Goal: Task Accomplishment & Management: Manage account settings

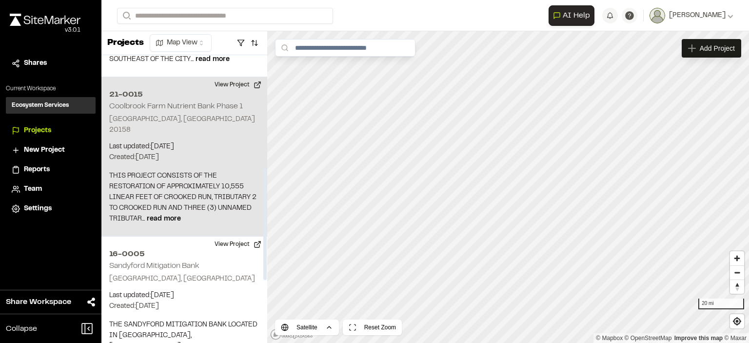
scroll to position [292, 0]
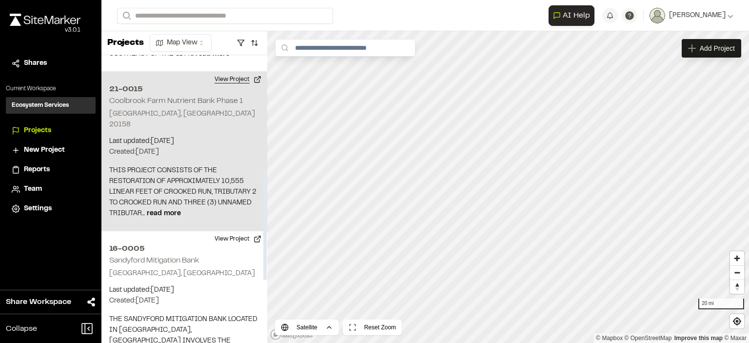
click at [233, 72] on button "View Project" at bounding box center [238, 80] width 58 height 16
click at [240, 72] on button "View Project" at bounding box center [238, 80] width 58 height 16
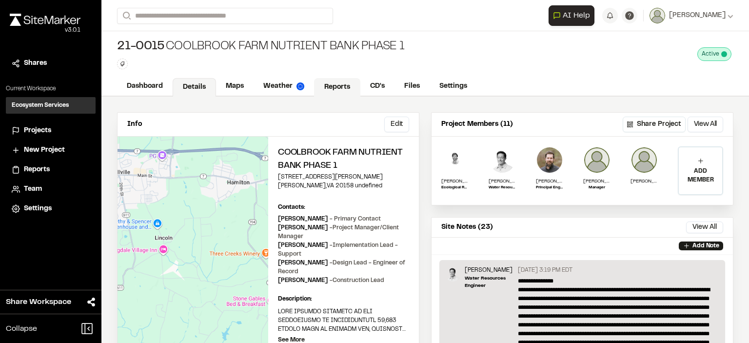
click at [334, 85] on link "Reports" at bounding box center [337, 87] width 46 height 19
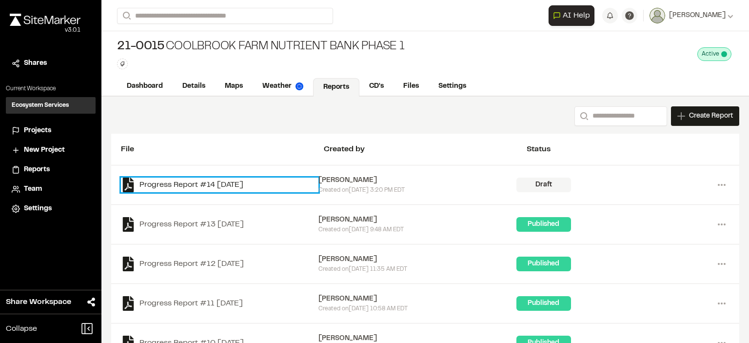
click at [192, 180] on link "Progress Report #14 [DATE]" at bounding box center [219, 184] width 197 height 15
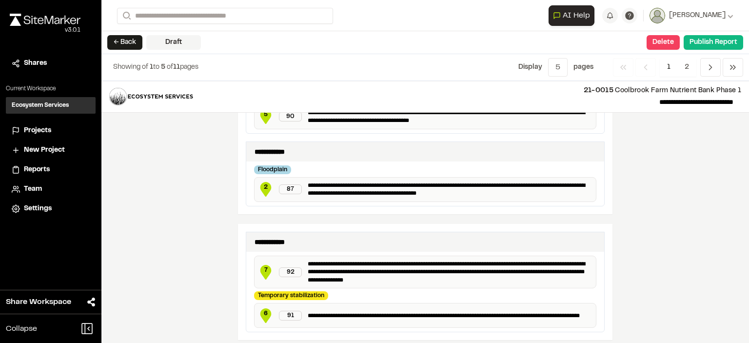
scroll to position [751, 0]
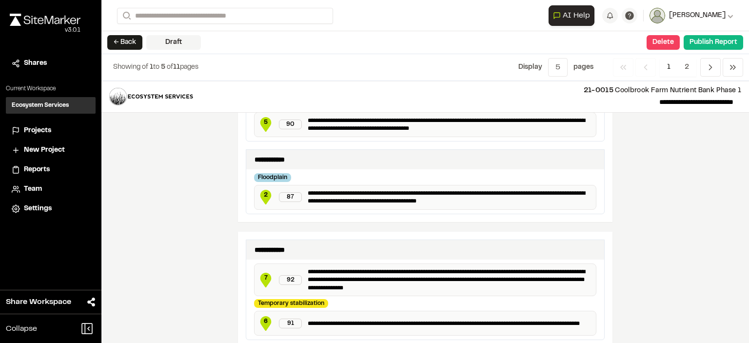
click at [698, 13] on span "[PERSON_NAME]" at bounding box center [697, 15] width 57 height 11
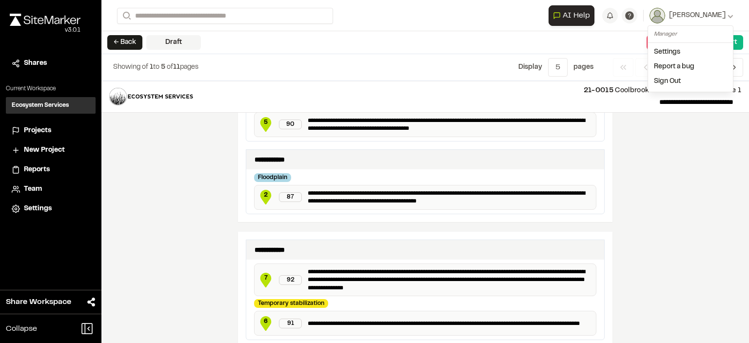
click at [681, 75] on link "Sign Out" at bounding box center [690, 81] width 85 height 15
